Goal: Transaction & Acquisition: Download file/media

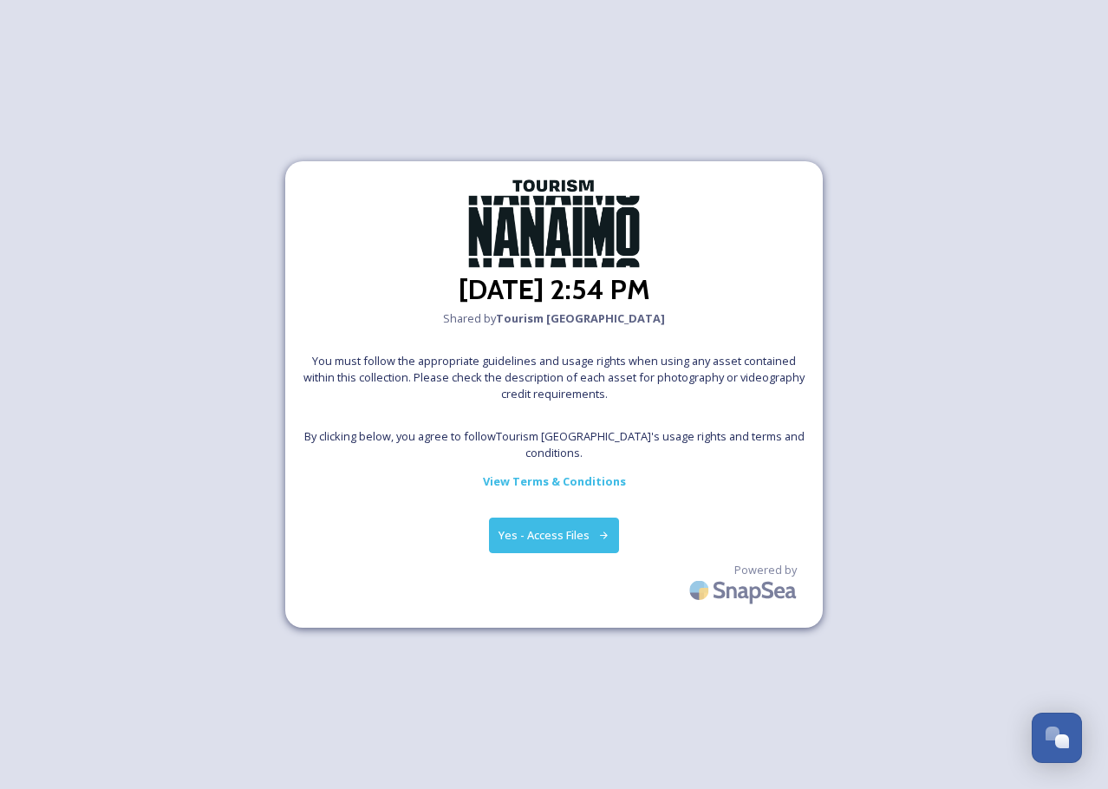
click at [580, 532] on button "Yes - Access Files" at bounding box center [554, 535] width 130 height 36
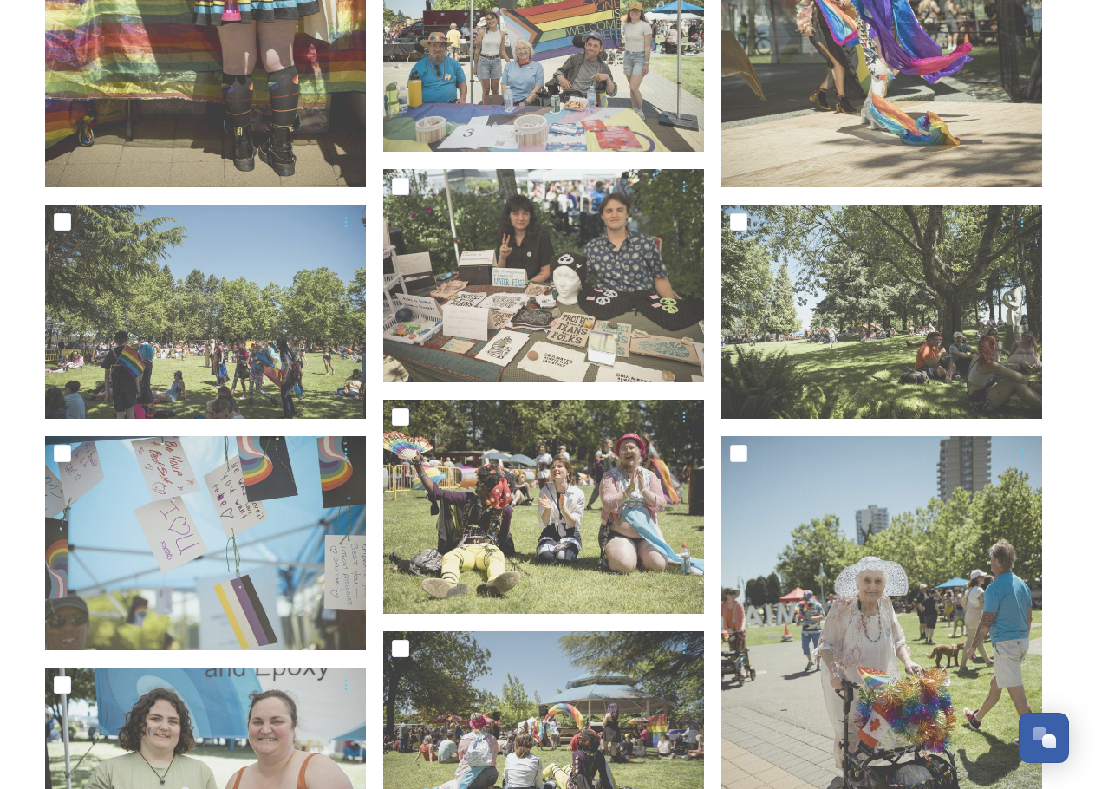
scroll to position [607, 0]
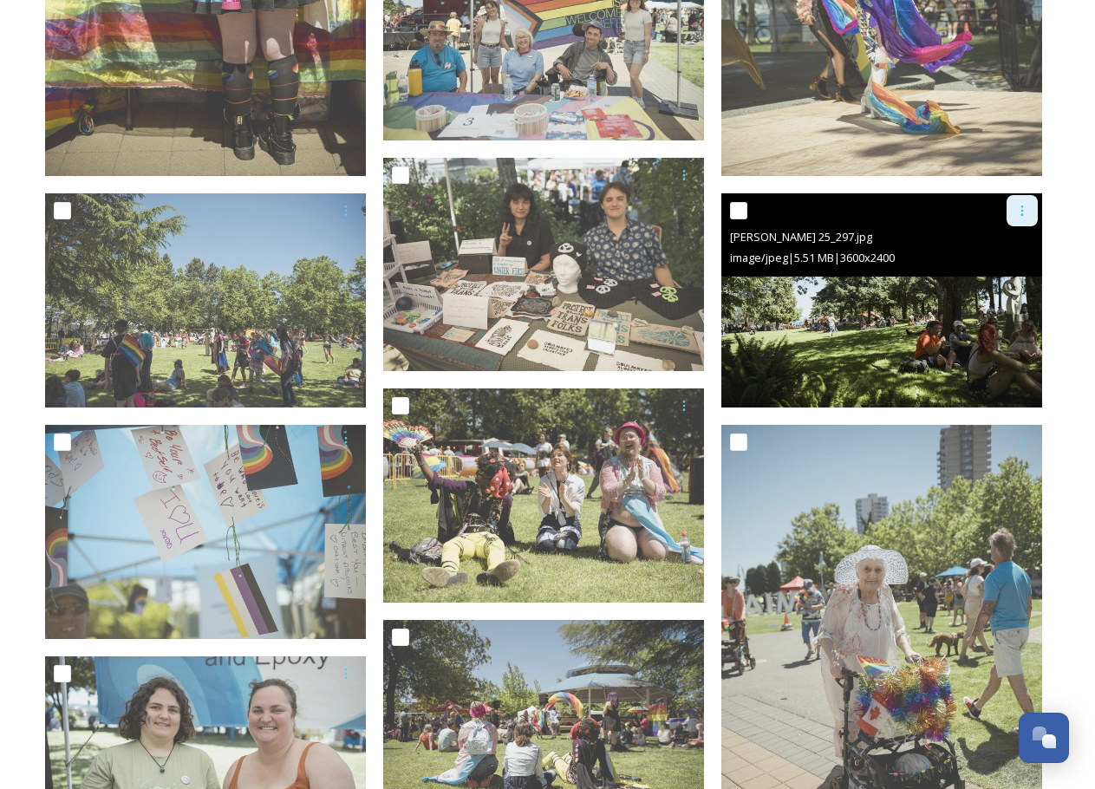
click at [1022, 208] on icon at bounding box center [1022, 211] width 14 height 14
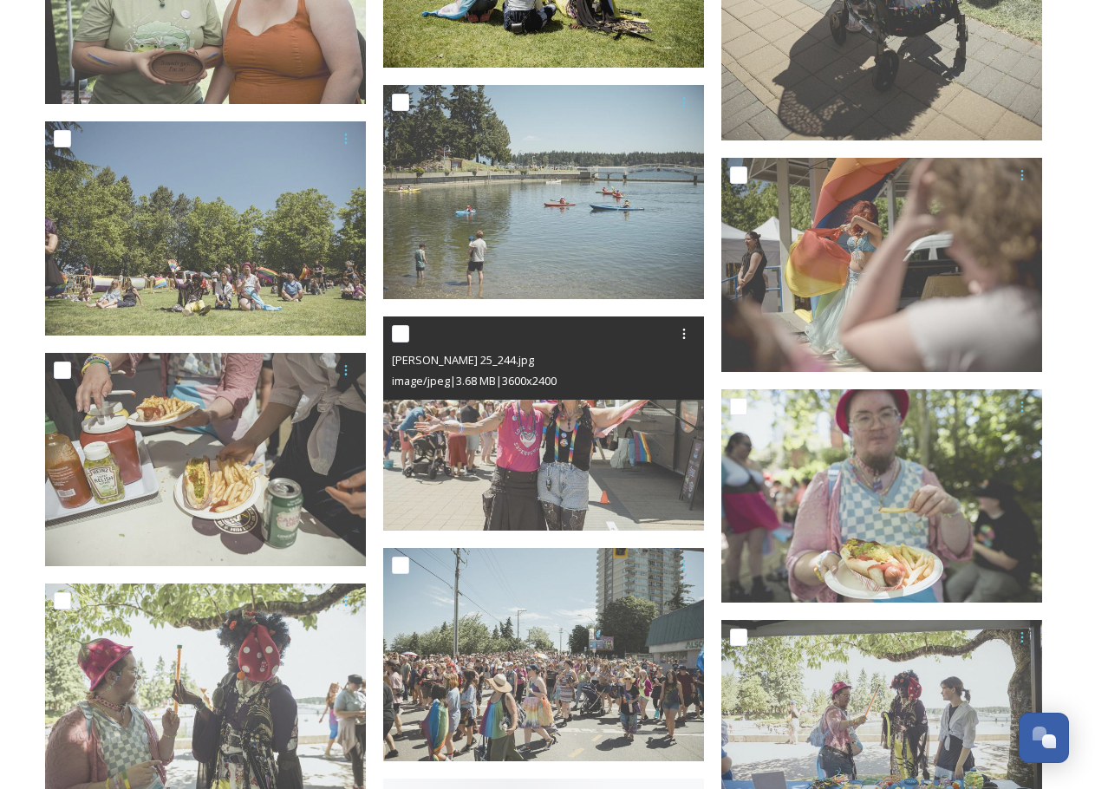
scroll to position [1387, 0]
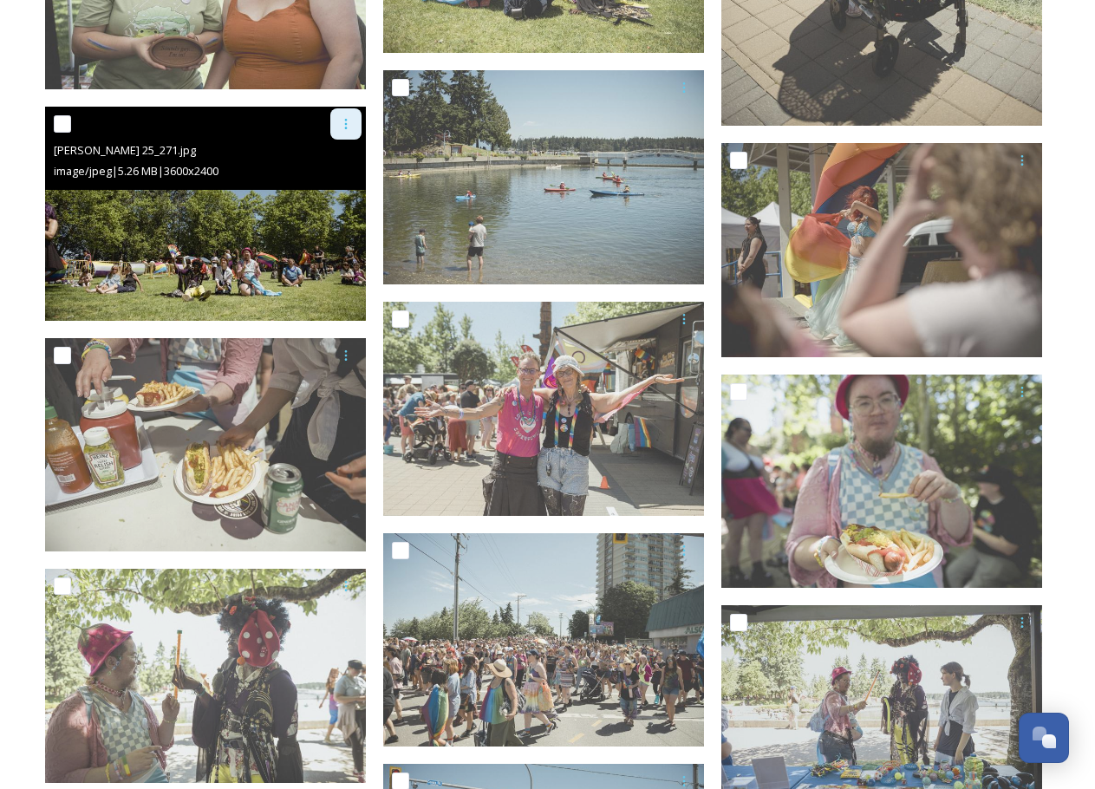
click at [345, 118] on icon at bounding box center [346, 124] width 14 height 14
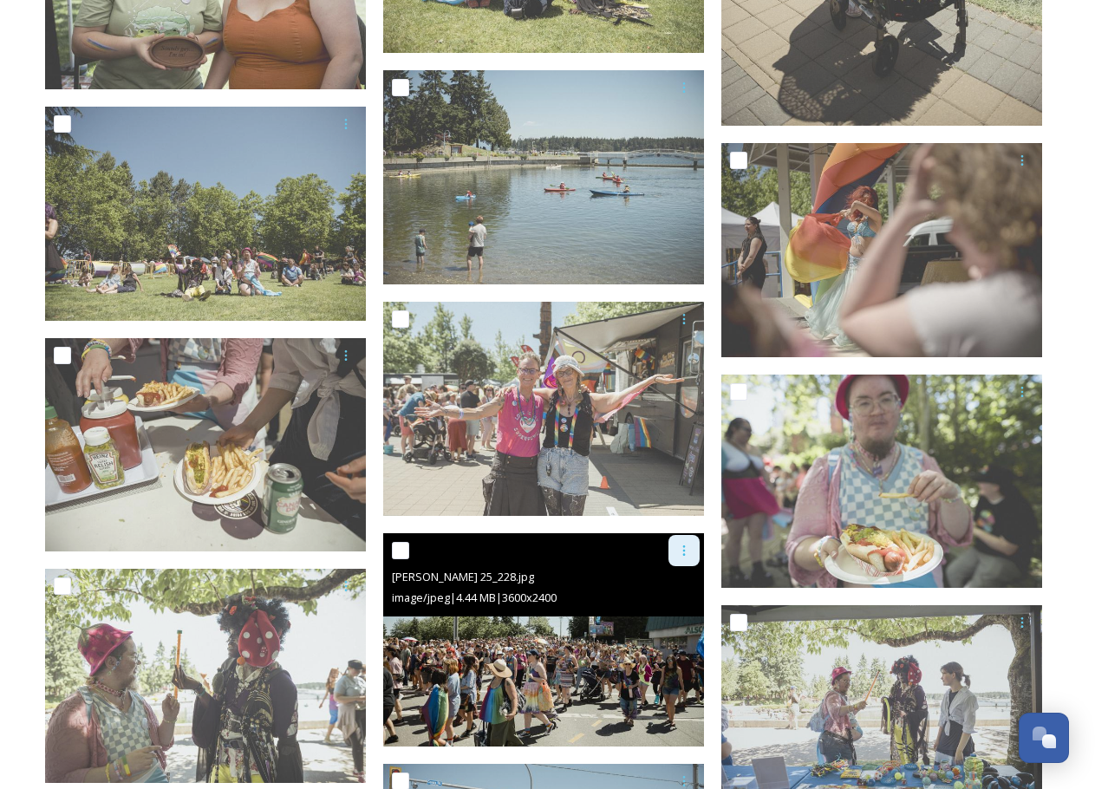
click at [688, 551] on icon at bounding box center [684, 550] width 14 height 14
click at [669, 627] on span "Download" at bounding box center [663, 622] width 53 height 16
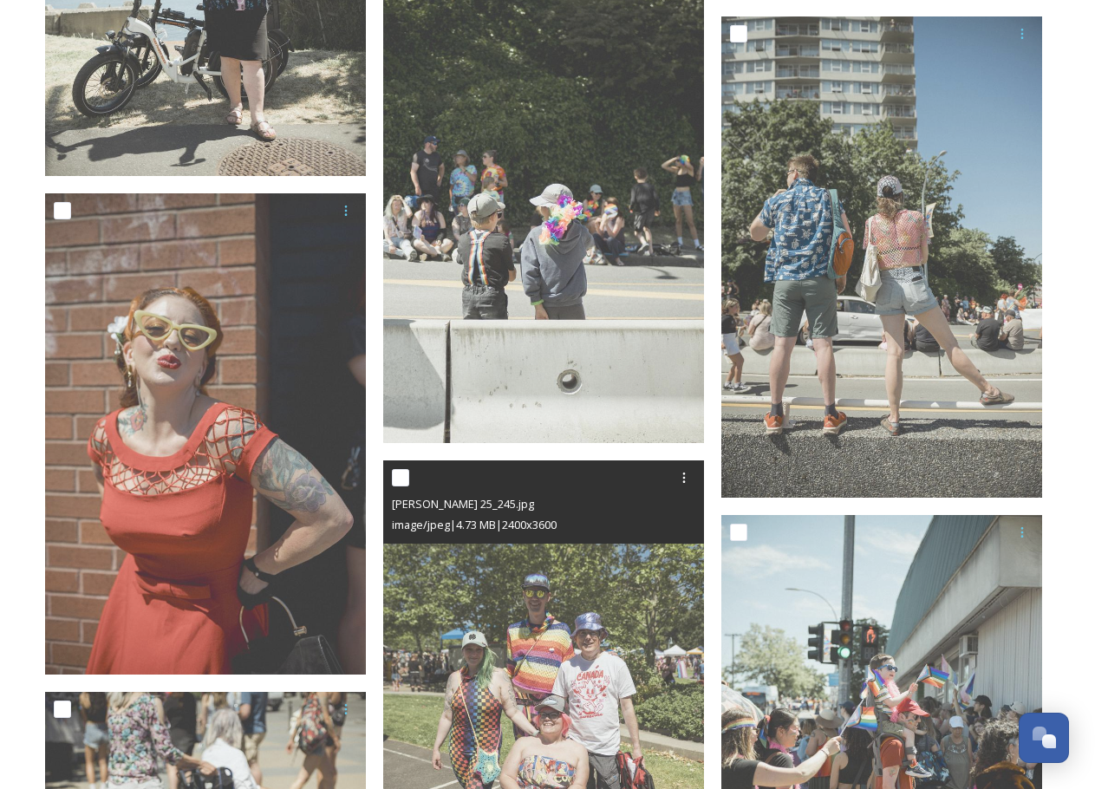
scroll to position [7280, 0]
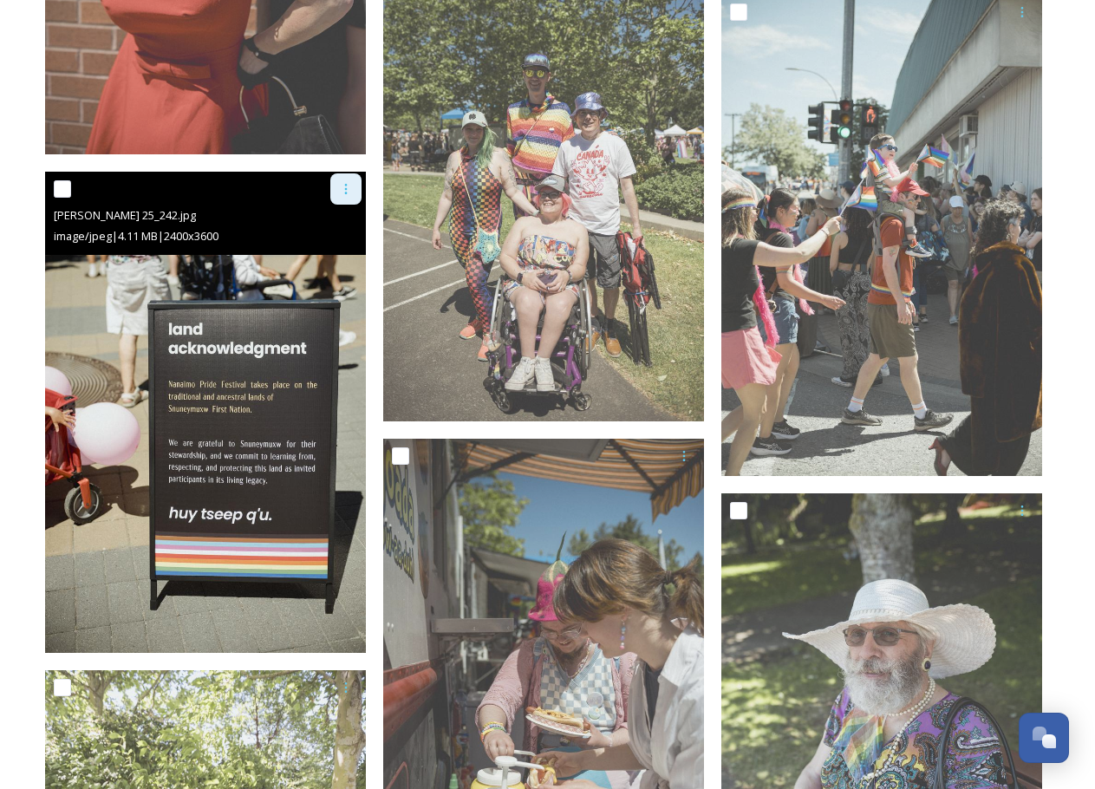
click at [344, 190] on icon at bounding box center [346, 189] width 14 height 14
click at [341, 270] on div "Download" at bounding box center [325, 261] width 70 height 34
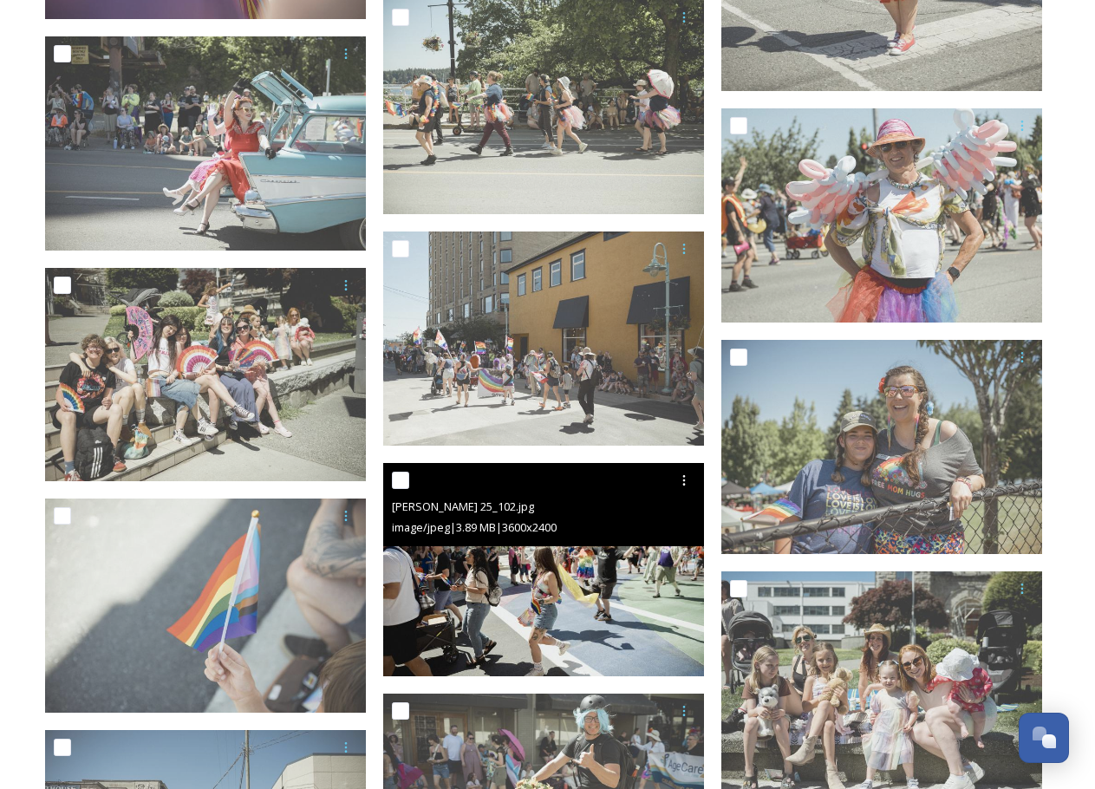
scroll to position [2928, 0]
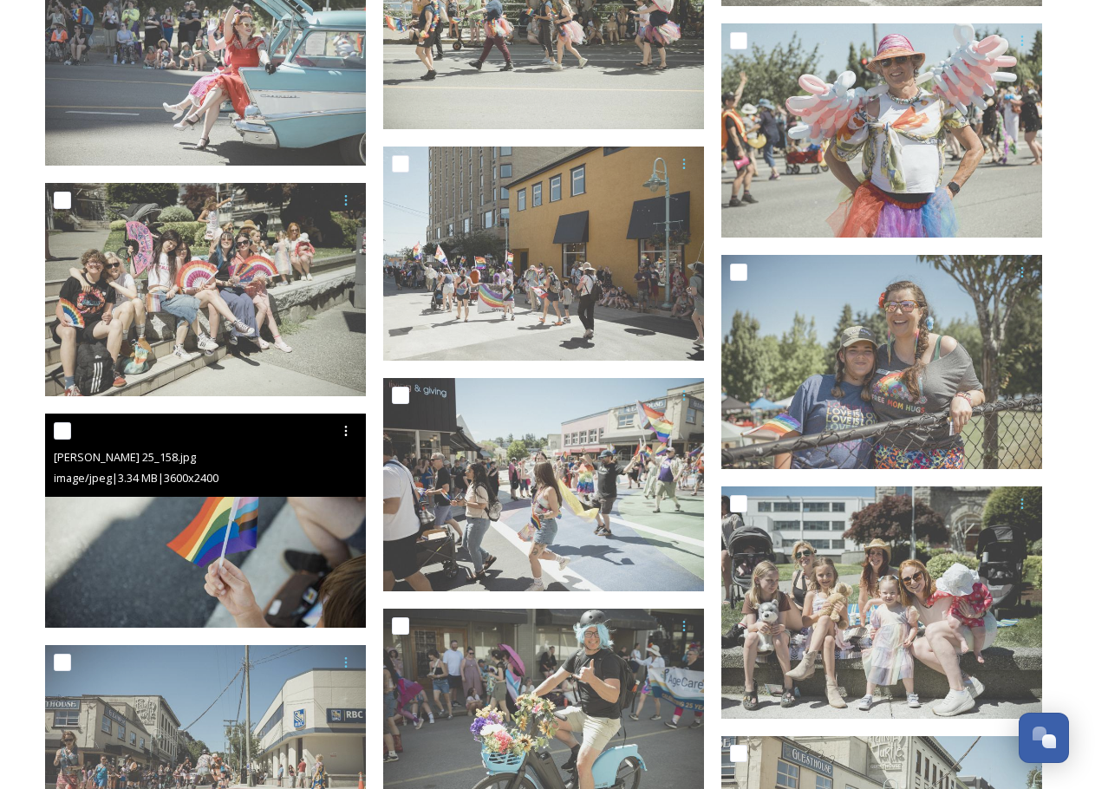
click at [264, 505] on img at bounding box center [205, 520] width 321 height 214
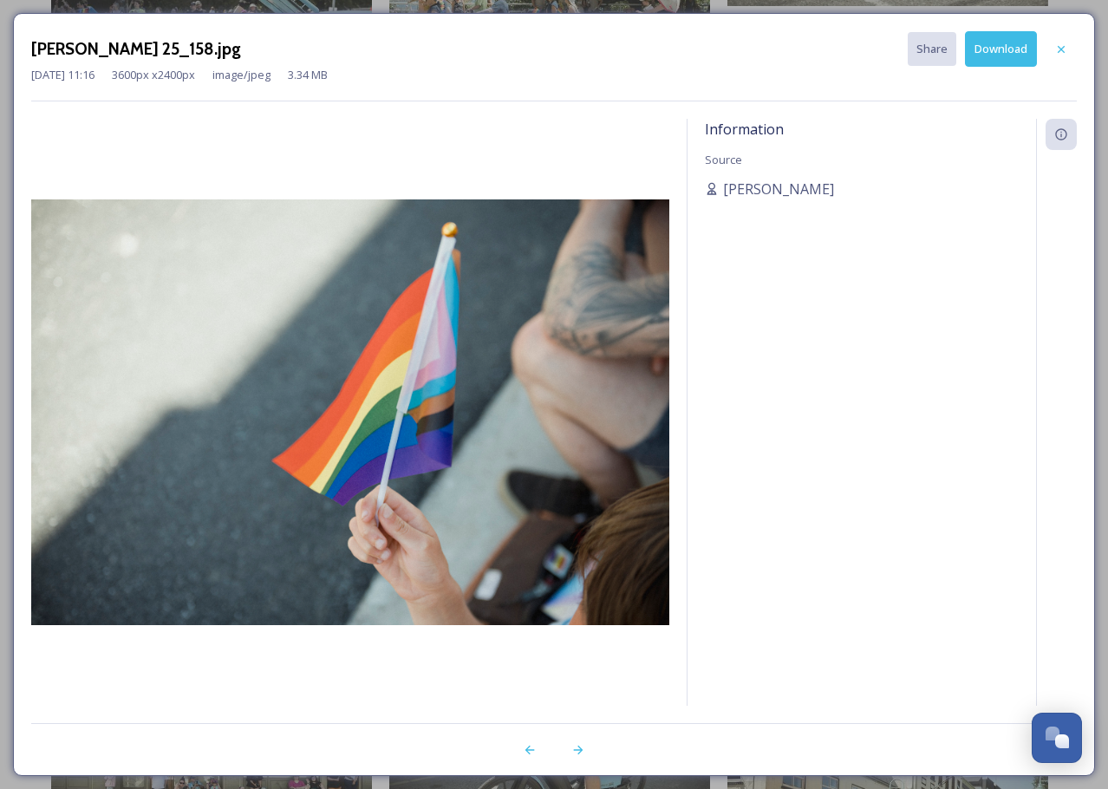
click at [875, 19] on div "[PERSON_NAME] 25_158.jpg Share Download [DATE] 11:16 3600 px x 2400 px image/jp…" at bounding box center [554, 394] width 1082 height 763
click at [978, 51] on button "Download" at bounding box center [1001, 49] width 72 height 36
click at [1055, 44] on icon at bounding box center [1061, 49] width 14 height 14
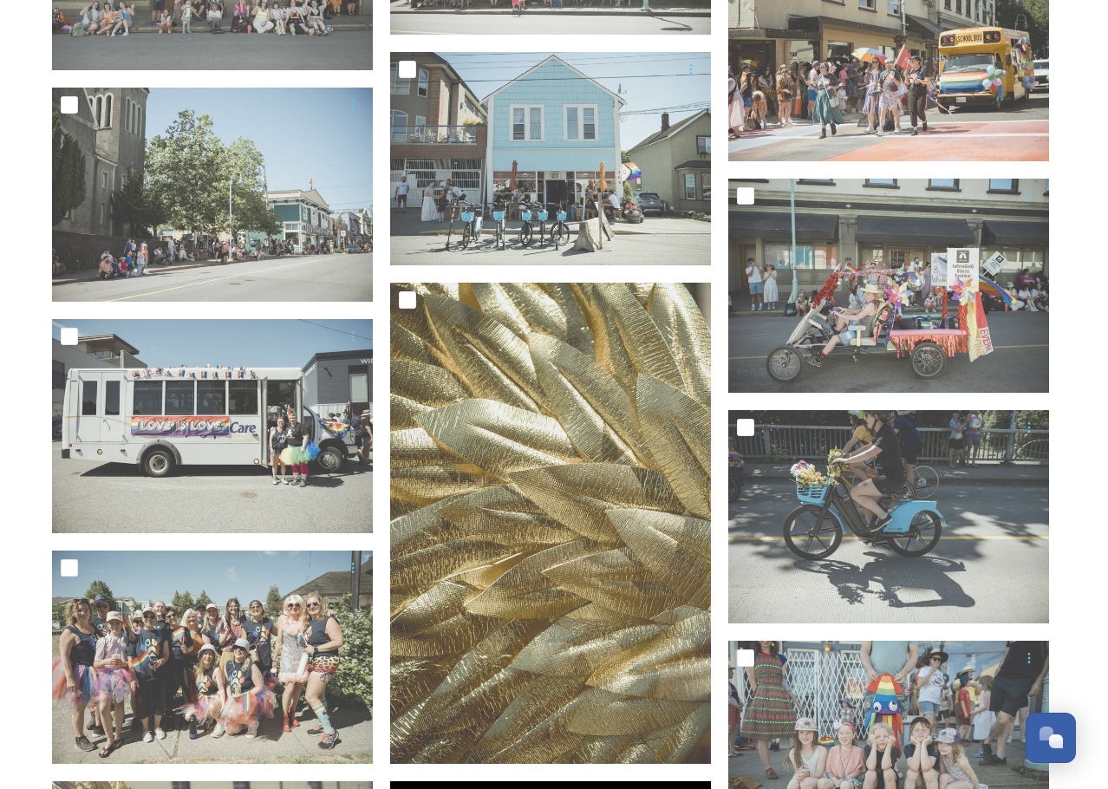
scroll to position [3622, 0]
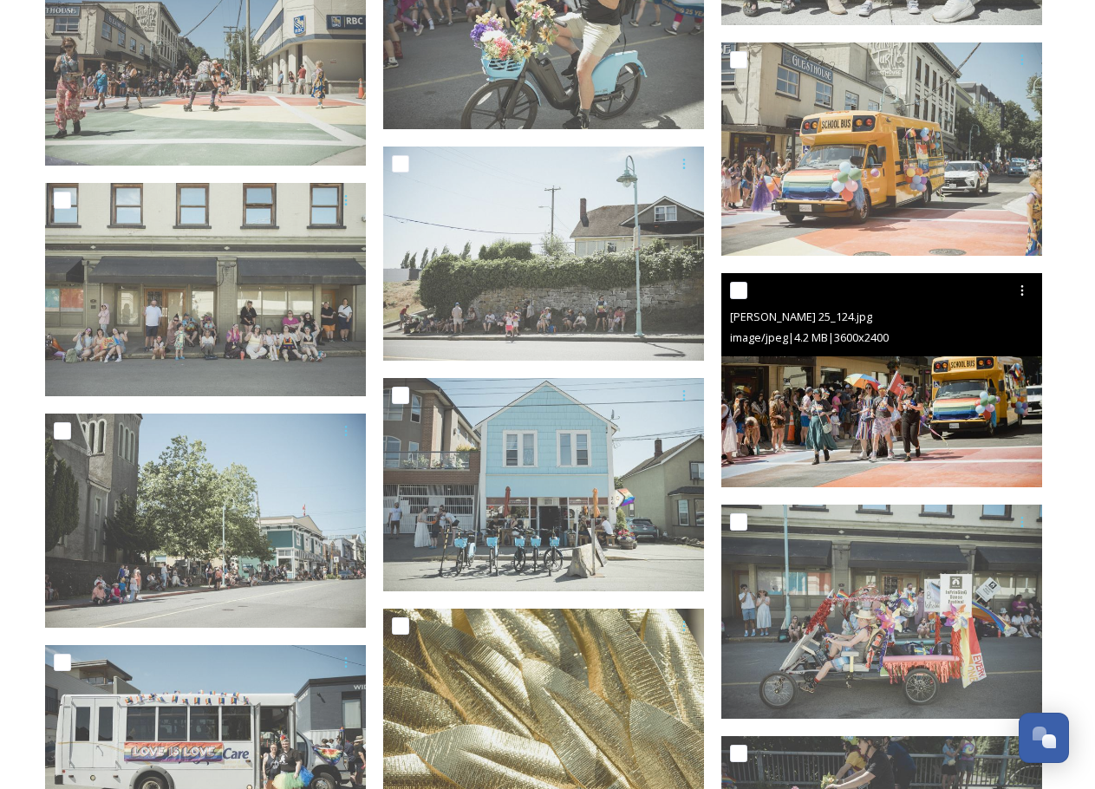
click at [979, 420] on img at bounding box center [881, 380] width 321 height 214
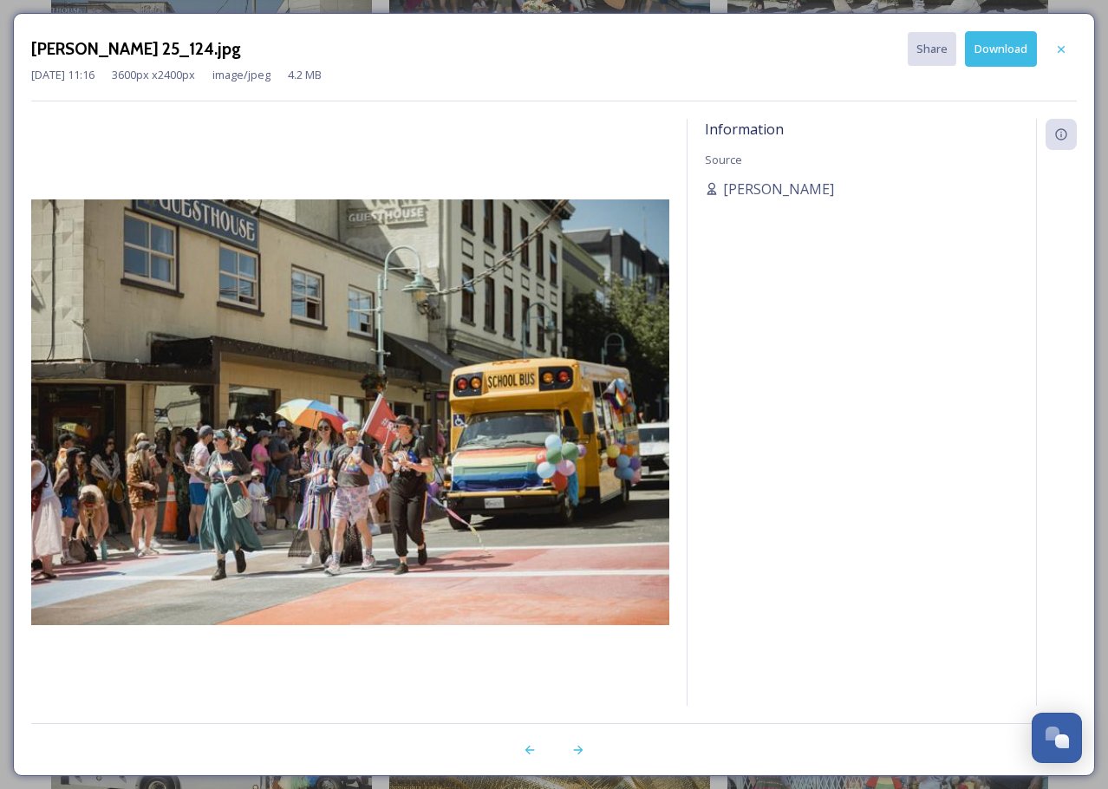
click at [979, 420] on div "Information Source [PERSON_NAME]" at bounding box center [861, 412] width 348 height 587
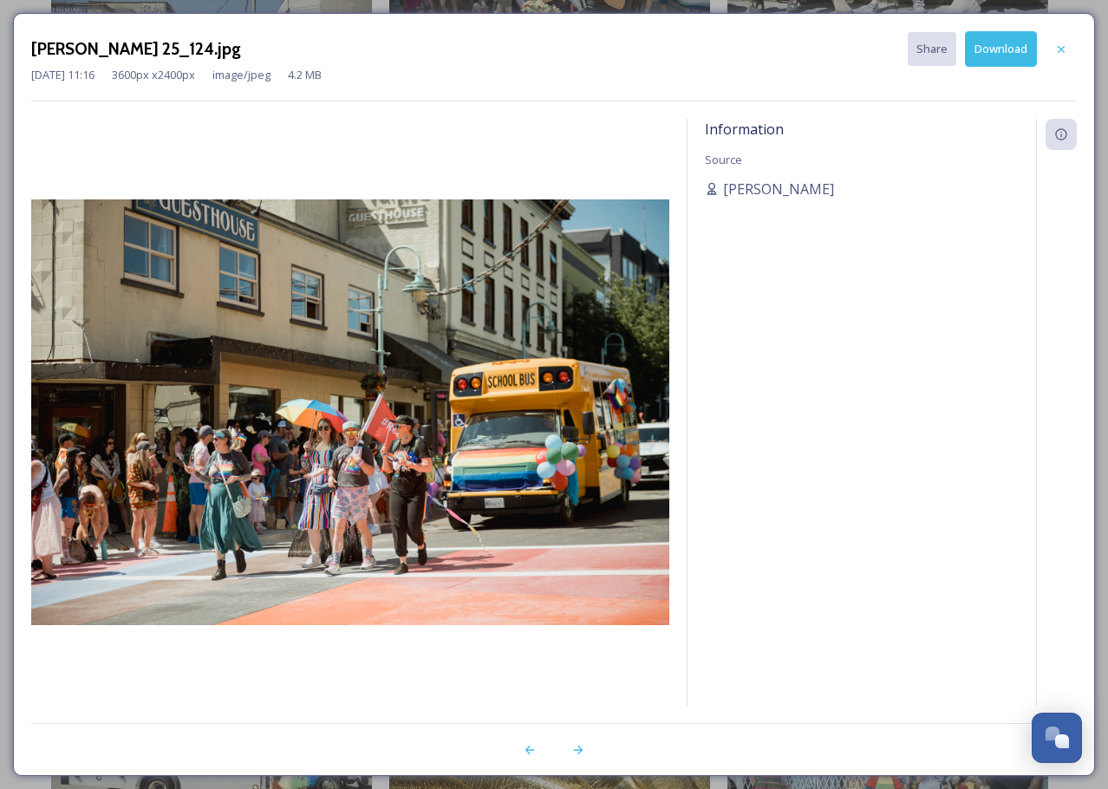
click at [1001, 63] on button "Download" at bounding box center [1001, 49] width 72 height 36
